Goal: Information Seeking & Learning: Learn about a topic

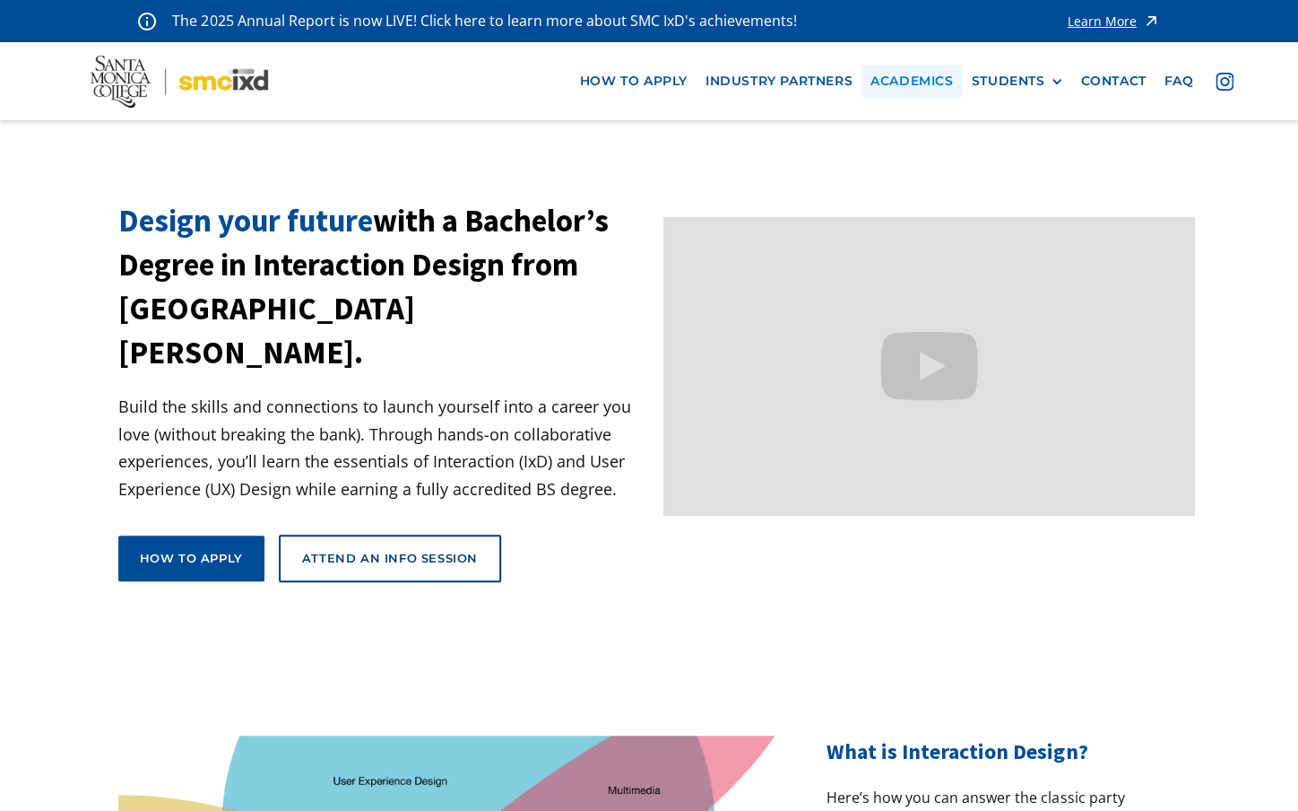
click at [891, 83] on link "Academics" at bounding box center [912, 81] width 100 height 33
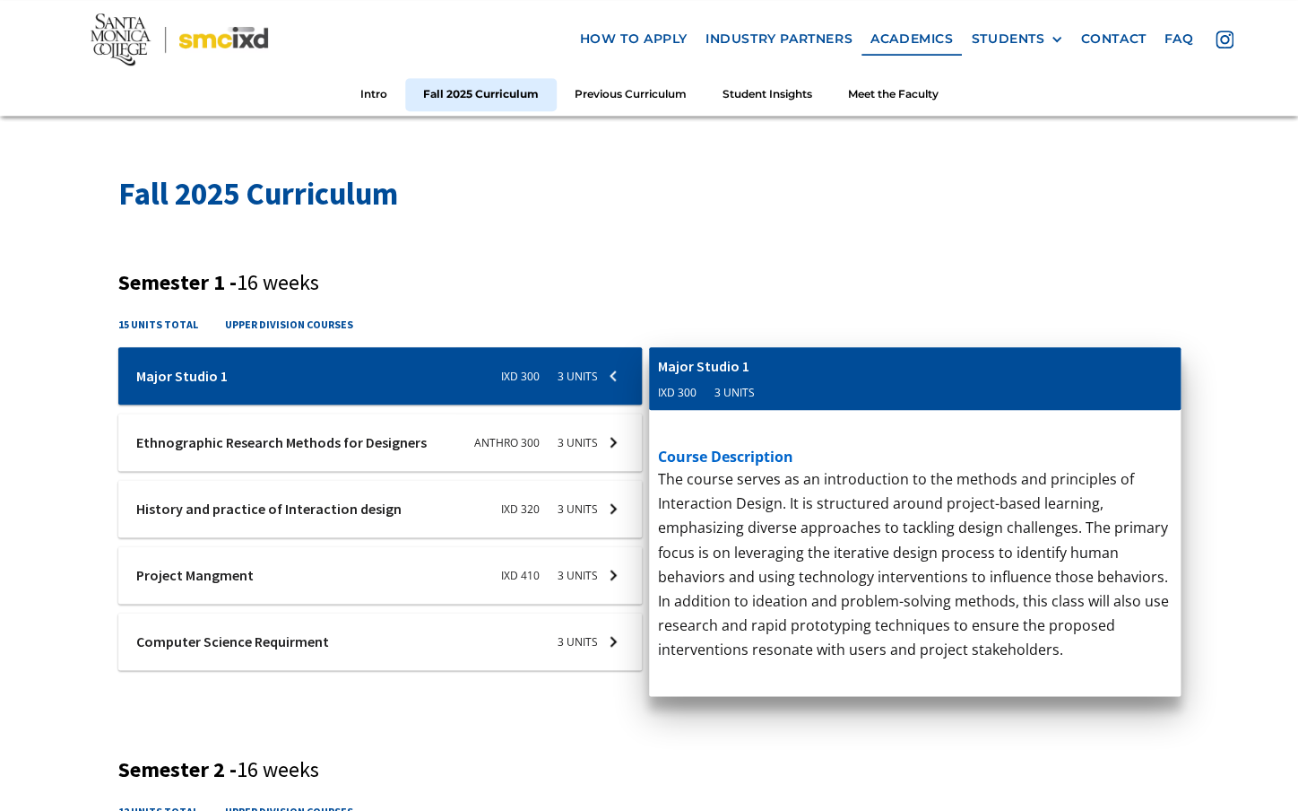
scroll to position [565, 0]
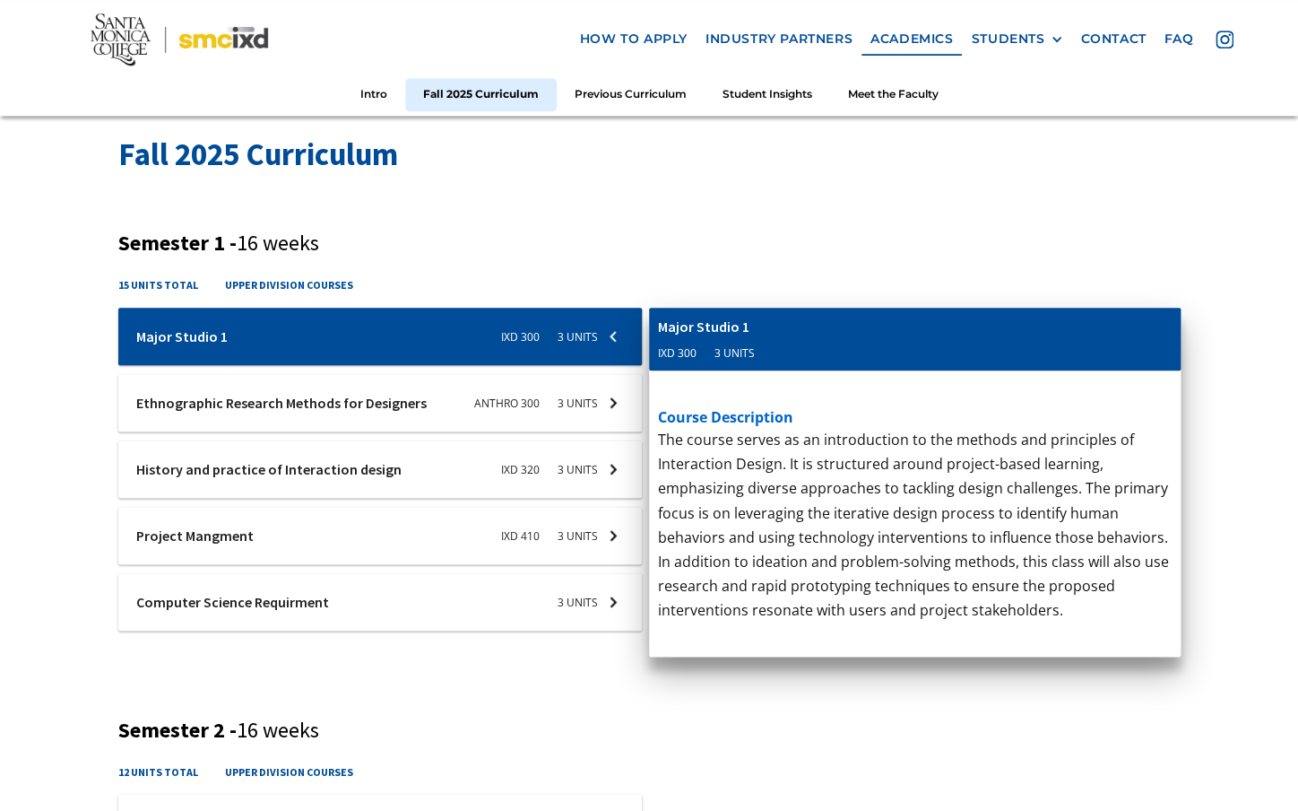
click at [341, 463] on div at bounding box center [380, 468] width 524 height 57
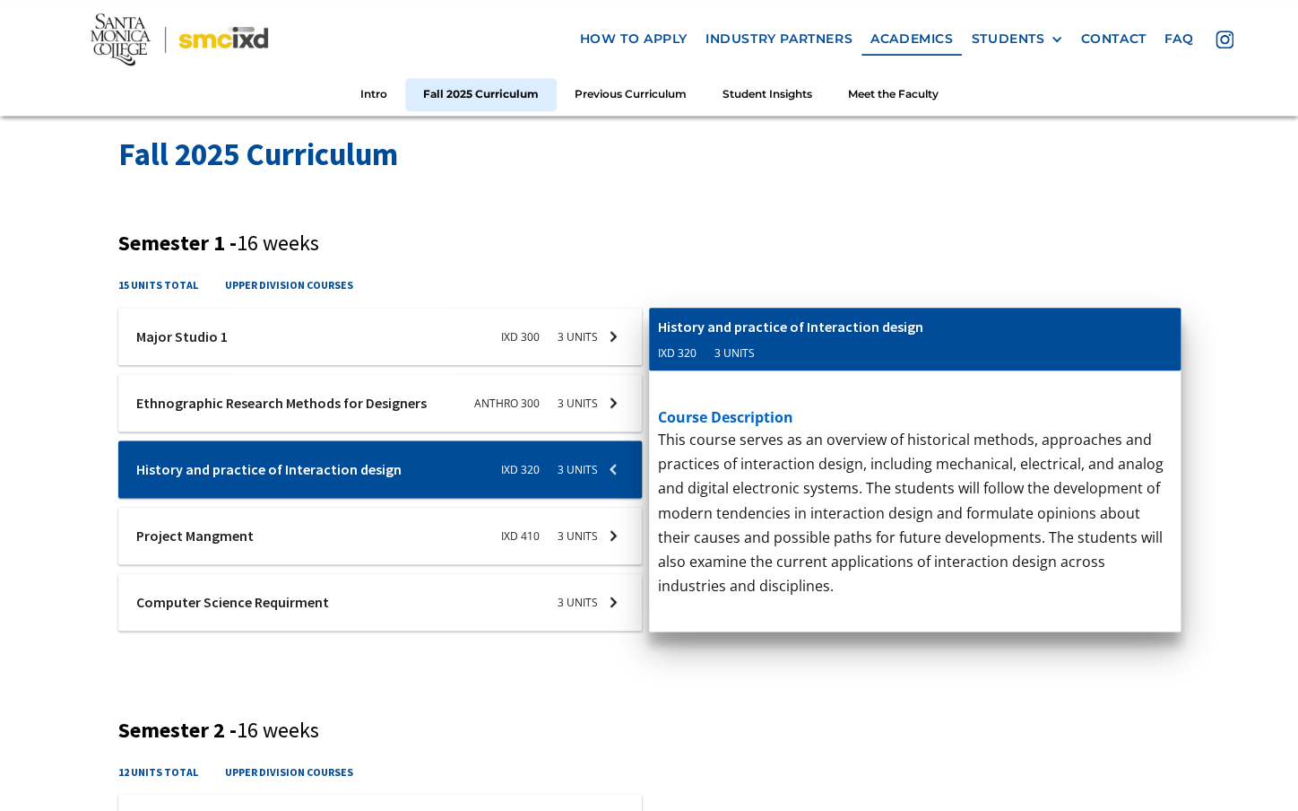
click at [315, 528] on div at bounding box center [380, 535] width 524 height 57
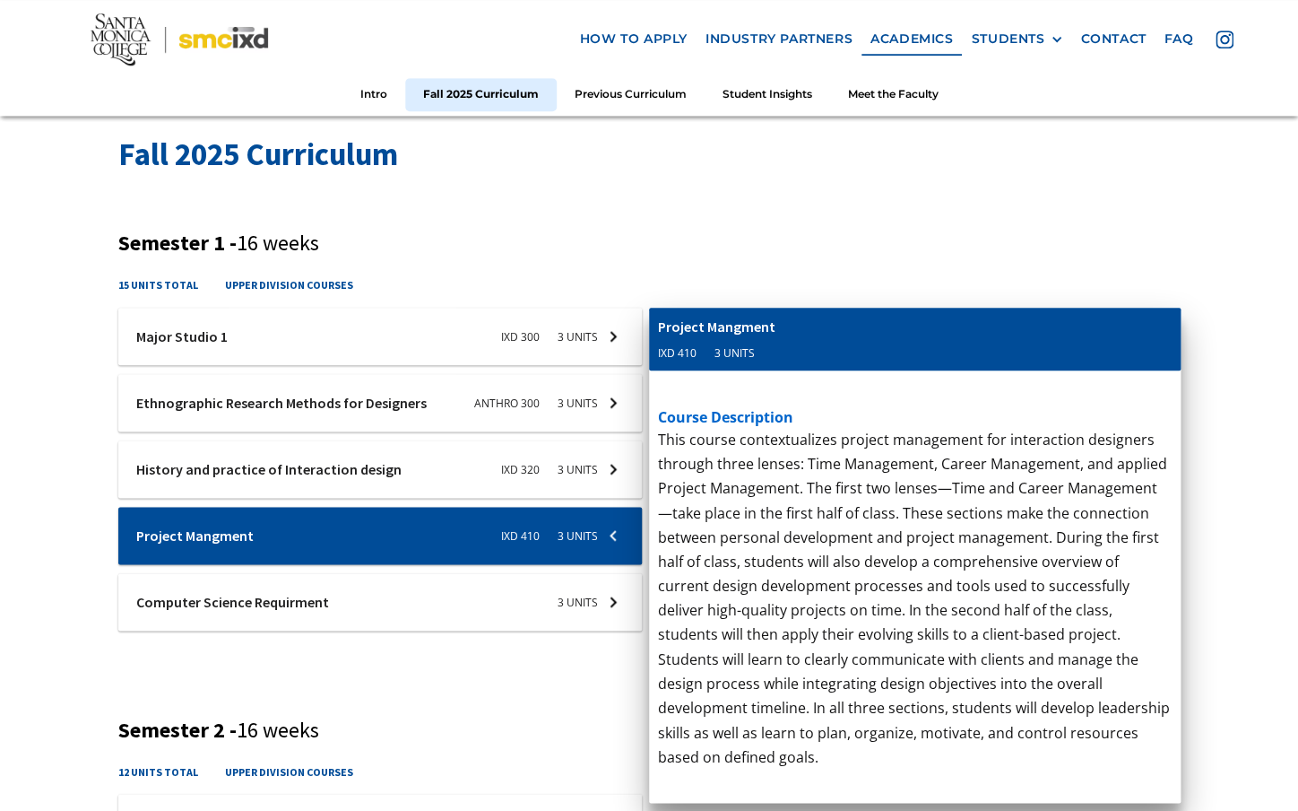
click at [371, 619] on div at bounding box center [380, 601] width 524 height 57
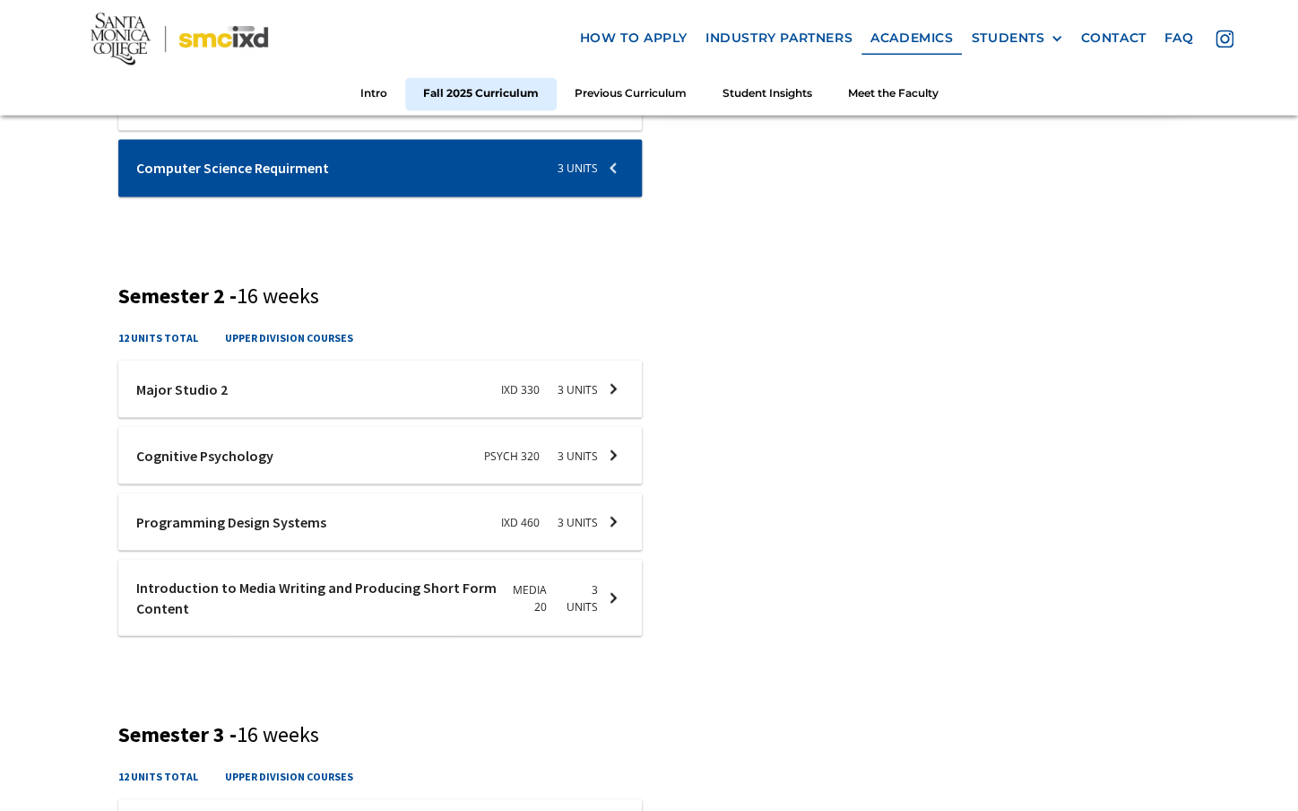
scroll to position [1001, 0]
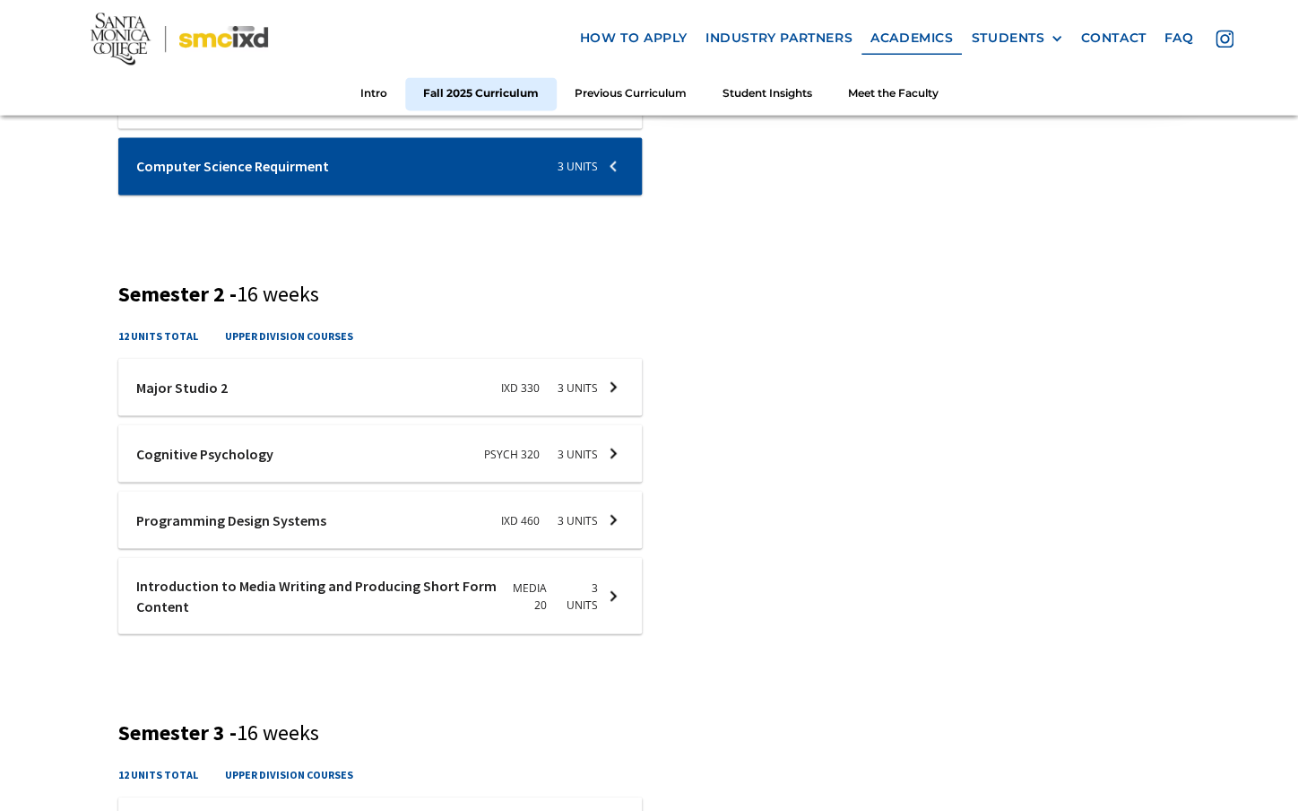
click at [282, 386] on div at bounding box center [380, 386] width 524 height 57
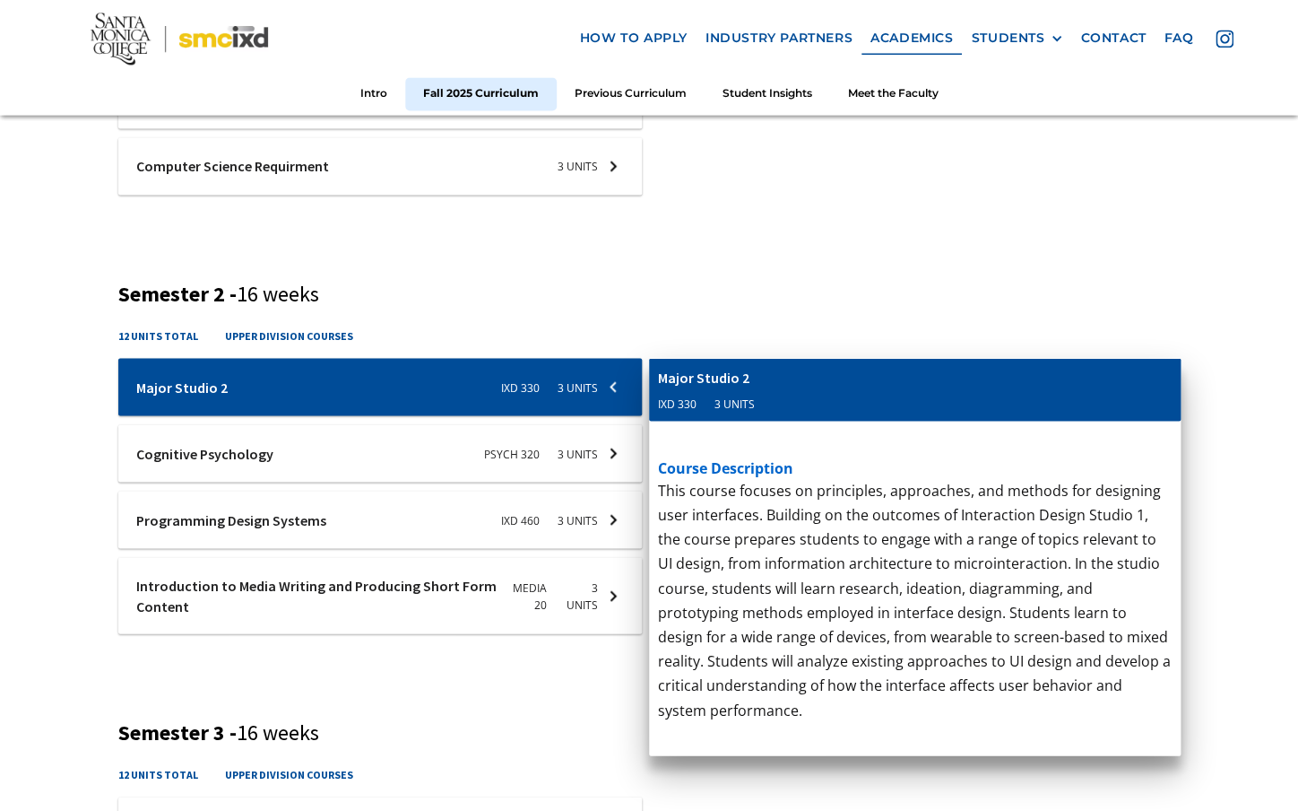
click at [321, 451] on div at bounding box center [380, 452] width 524 height 57
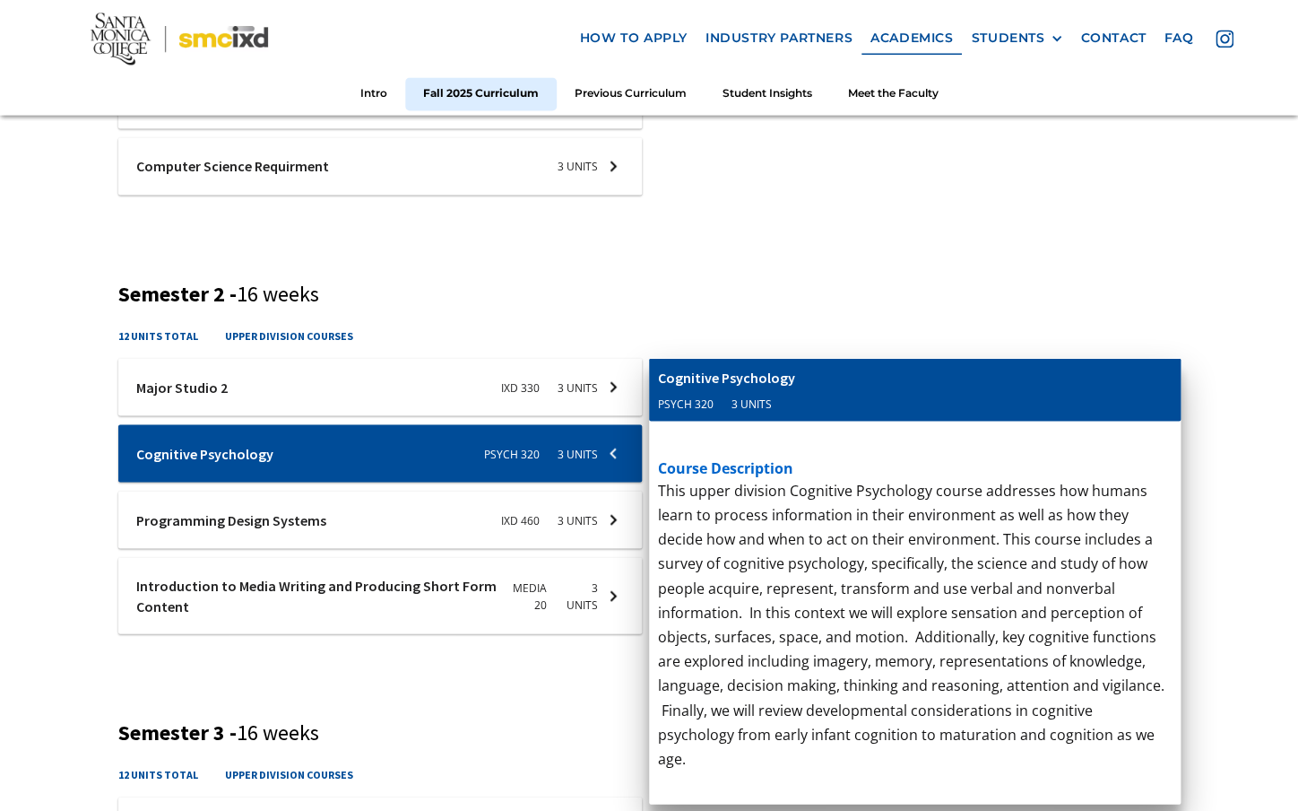
click at [351, 526] on div at bounding box center [380, 518] width 524 height 57
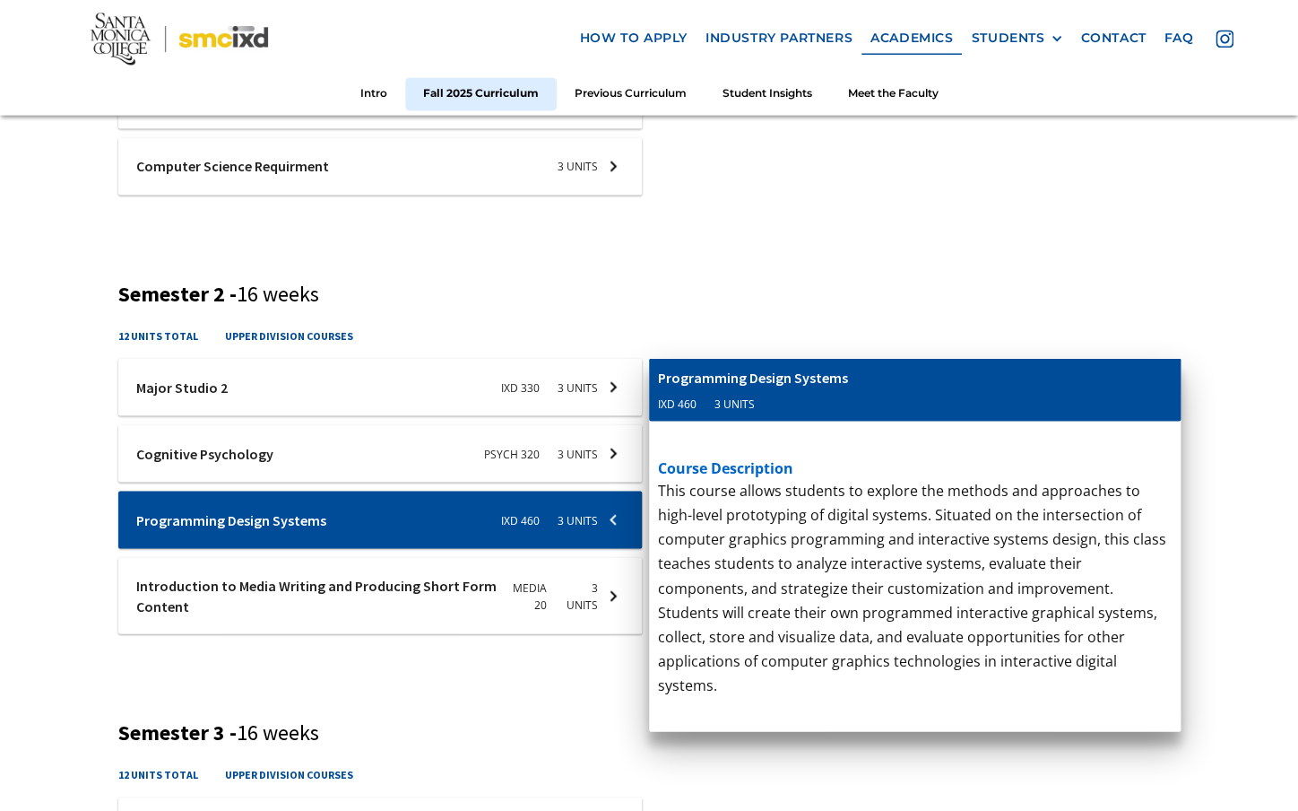
click at [404, 608] on div at bounding box center [380, 595] width 524 height 76
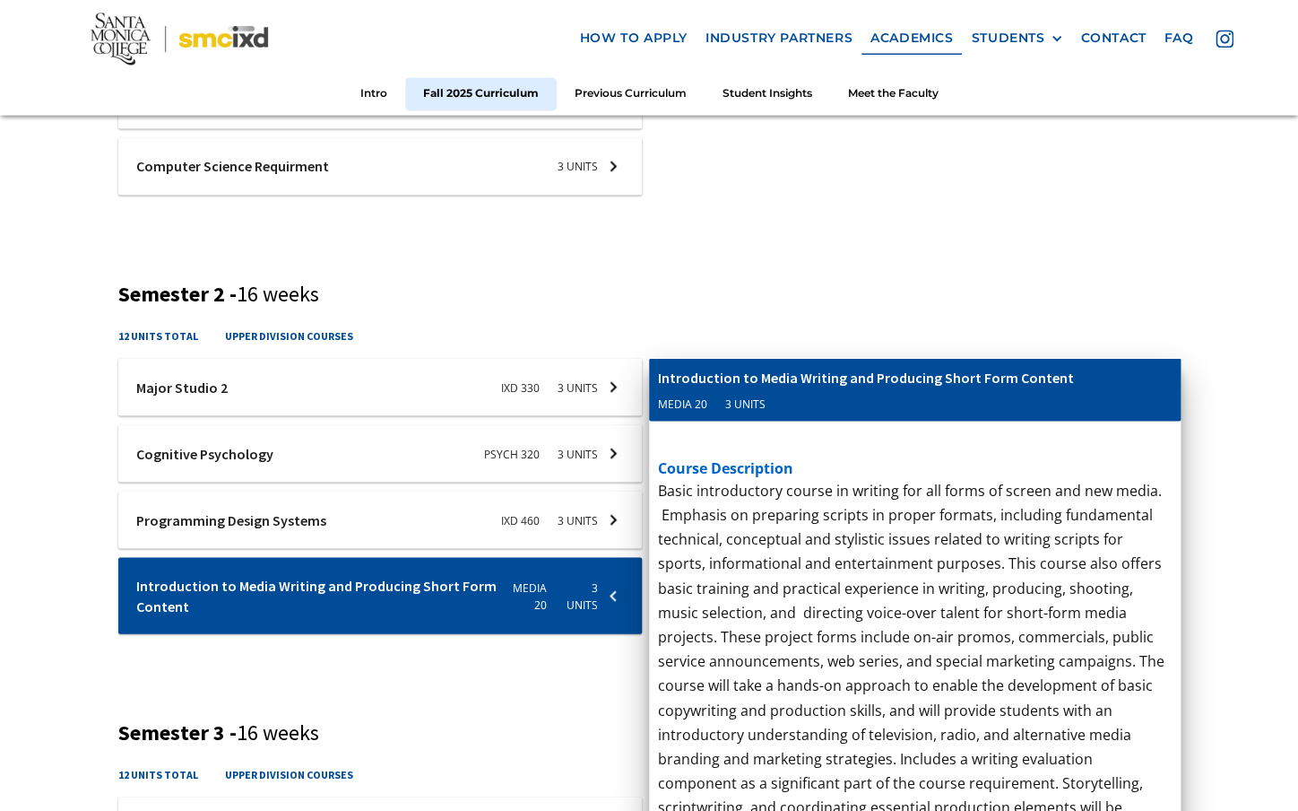
click at [298, 380] on div at bounding box center [380, 386] width 524 height 57
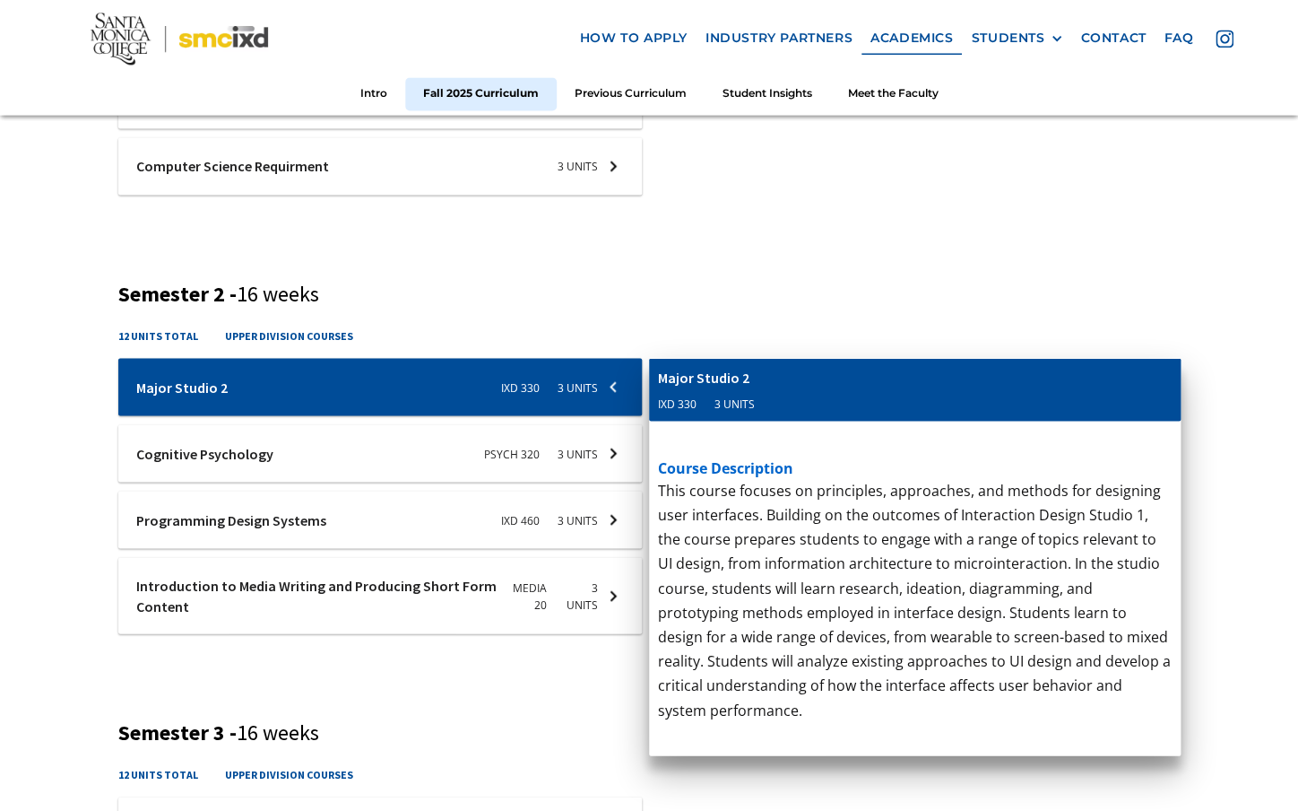
drag, startPoint x: 1049, startPoint y: 541, endPoint x: 1151, endPoint y: 538, distance: 102.2
click at [1151, 538] on p "Basic introductory course in writing for all forms of screen and new media. Emp…" at bounding box center [915, 661] width 514 height 366
click at [769, 200] on div "cis-web-dev Computer Science Requirment 3 units course description CS 7 - Progr…" at bounding box center [915, 45] width 532 height 346
